Goal: Information Seeking & Learning: Learn about a topic

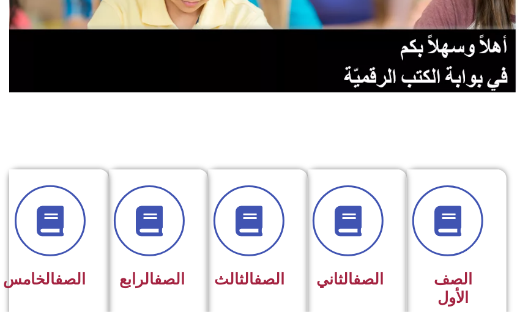
scroll to position [316, 0]
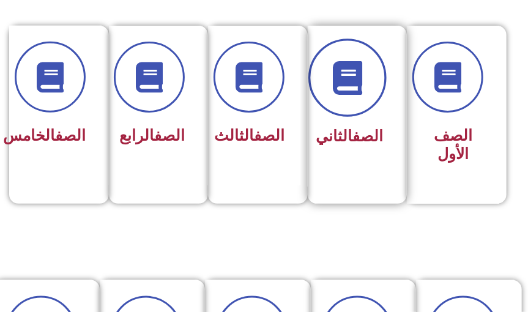
click at [353, 89] on icon at bounding box center [348, 78] width 34 height 34
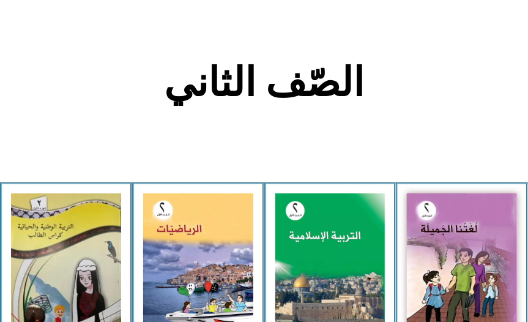
scroll to position [239, 0]
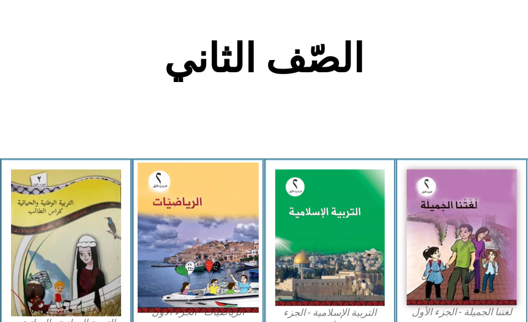
click at [200, 249] on img at bounding box center [198, 237] width 121 height 150
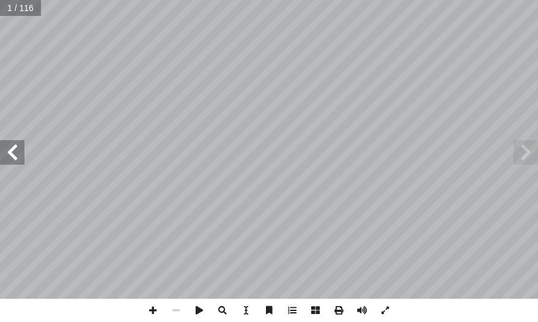
click at [10, 153] on span at bounding box center [12, 152] width 24 height 24
click at [10, 152] on span at bounding box center [12, 152] width 24 height 24
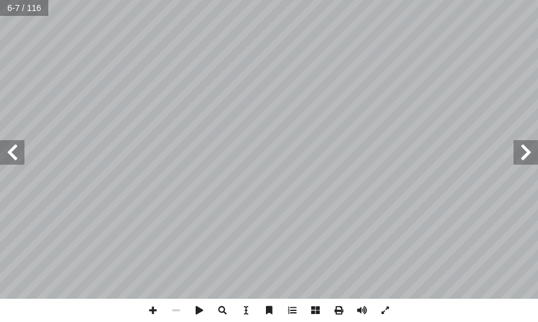
click at [10, 152] on span at bounding box center [12, 152] width 24 height 24
click at [12, 150] on span at bounding box center [12, 152] width 24 height 24
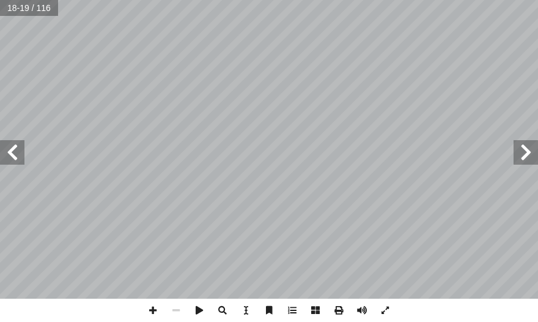
click at [12, 150] on span at bounding box center [12, 152] width 24 height 24
click at [13, 149] on span at bounding box center [12, 152] width 24 height 24
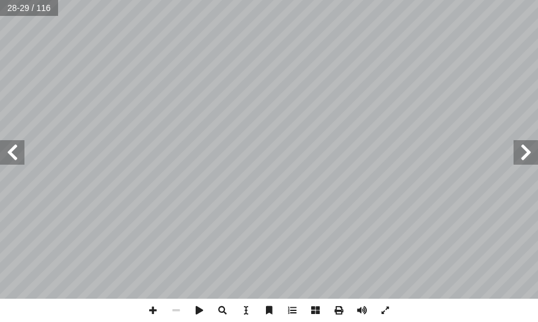
click at [13, 149] on span at bounding box center [12, 152] width 24 height 24
click at [147, 302] on span at bounding box center [152, 309] width 23 height 23
click at [17, 153] on span at bounding box center [12, 152] width 24 height 24
click at [147, 305] on span at bounding box center [152, 309] width 23 height 23
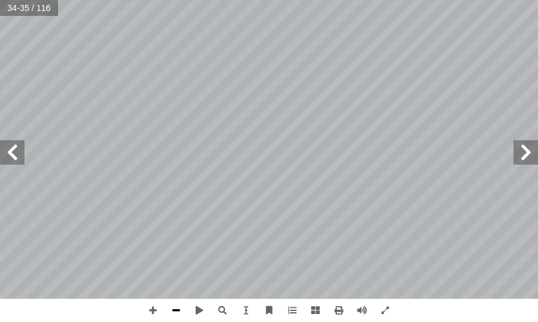
click at [173, 308] on span at bounding box center [175, 309] width 23 height 23
